Goal: Navigation & Orientation: Find specific page/section

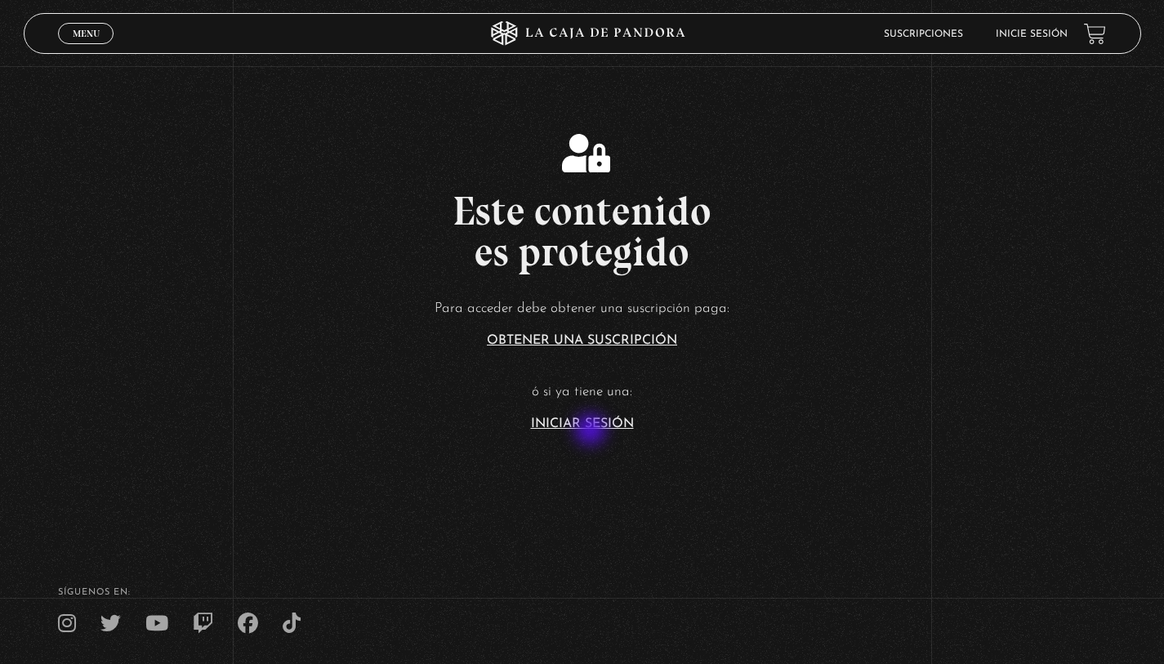
click at [592, 426] on link "Iniciar Sesión" at bounding box center [582, 423] width 103 height 13
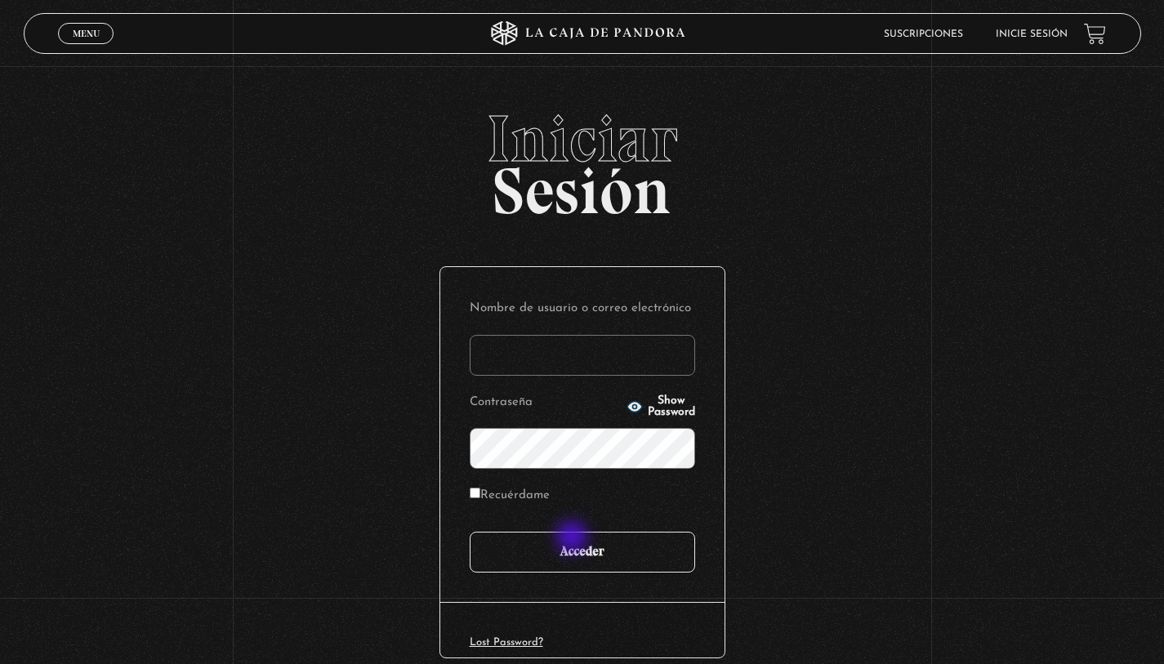
type input "r.rosibel@gmail.com"
click at [573, 549] on input "Acceder" at bounding box center [582, 552] width 225 height 41
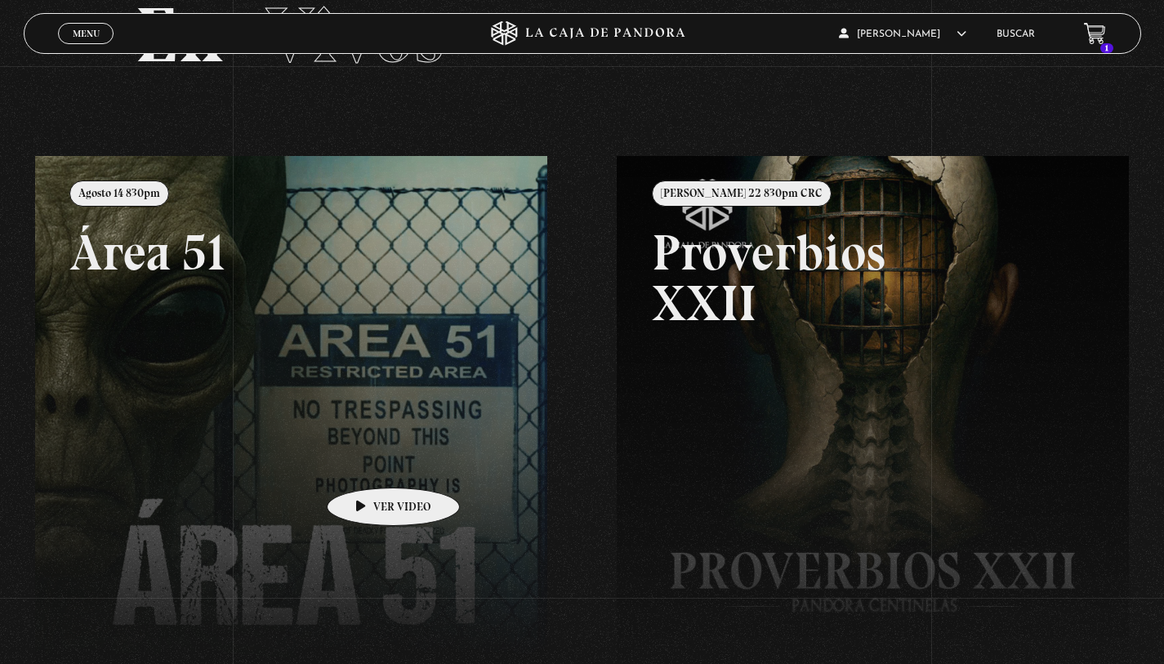
scroll to position [112, 0]
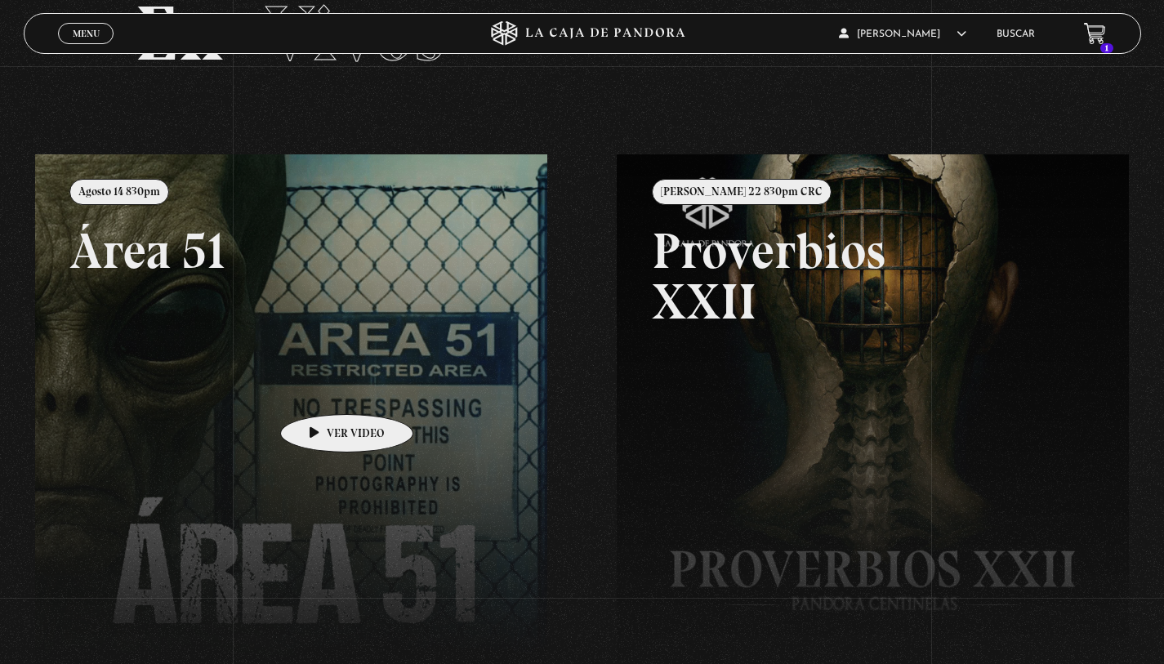
click at [317, 381] on link at bounding box center [617, 486] width 1164 height 664
